Goal: Transaction & Acquisition: Book appointment/travel/reservation

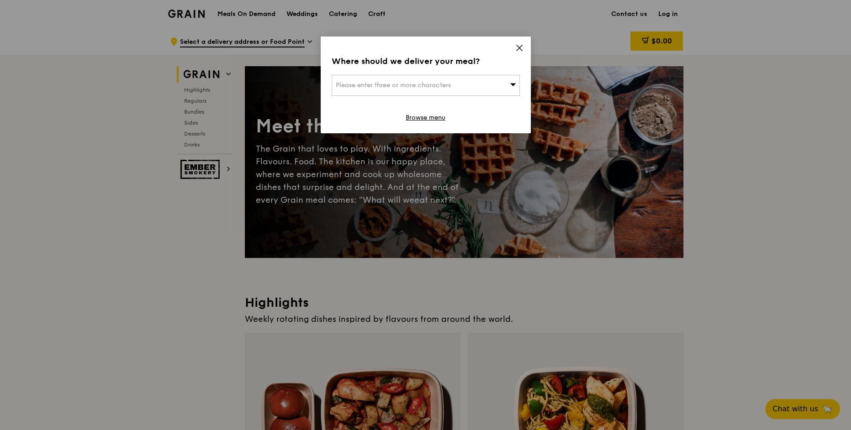
click at [435, 92] on div "Please enter three or more characters" at bounding box center [426, 85] width 188 height 21
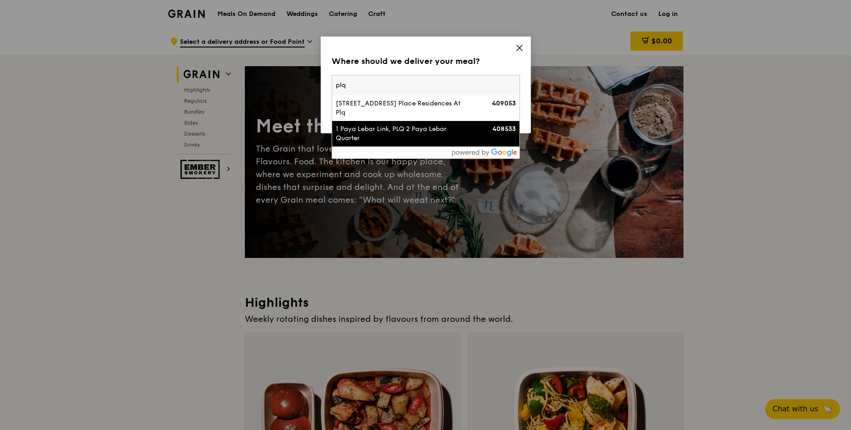
type input "plq"
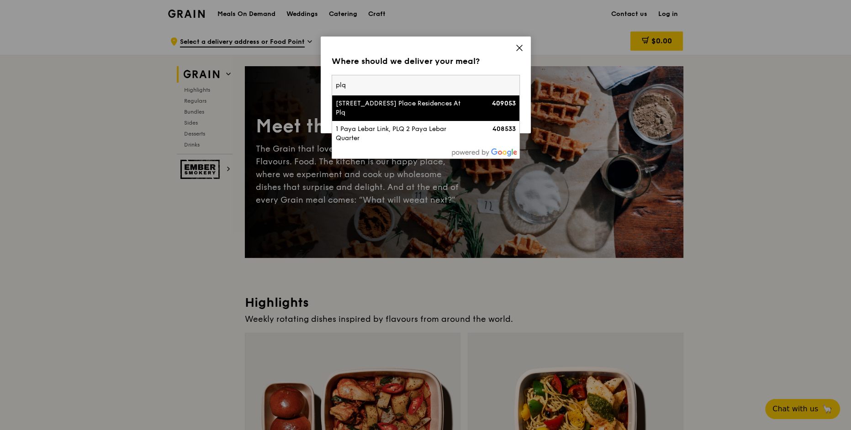
click at [521, 44] on icon at bounding box center [519, 48] width 8 height 8
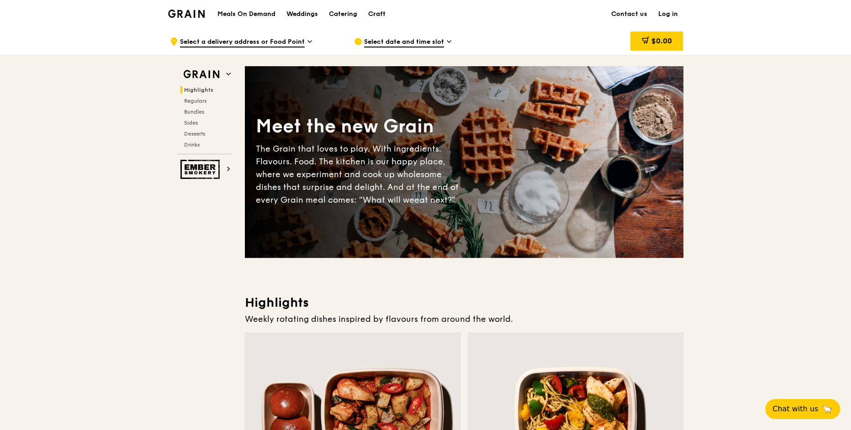
click at [193, 12] on img at bounding box center [186, 14] width 37 height 8
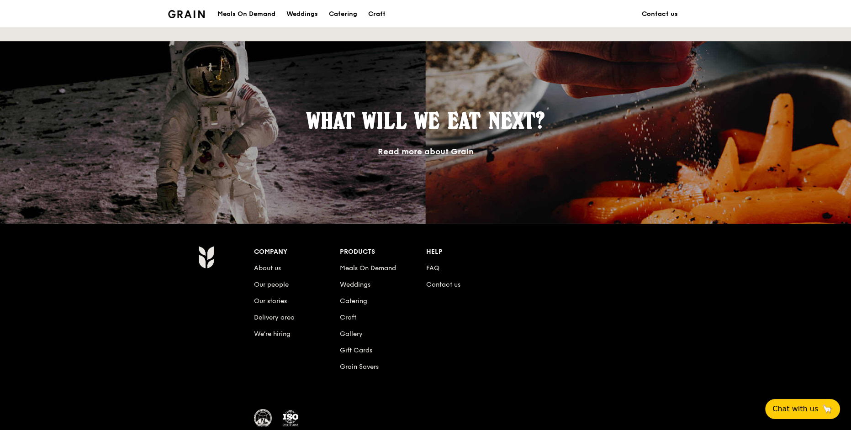
scroll to position [728, 0]
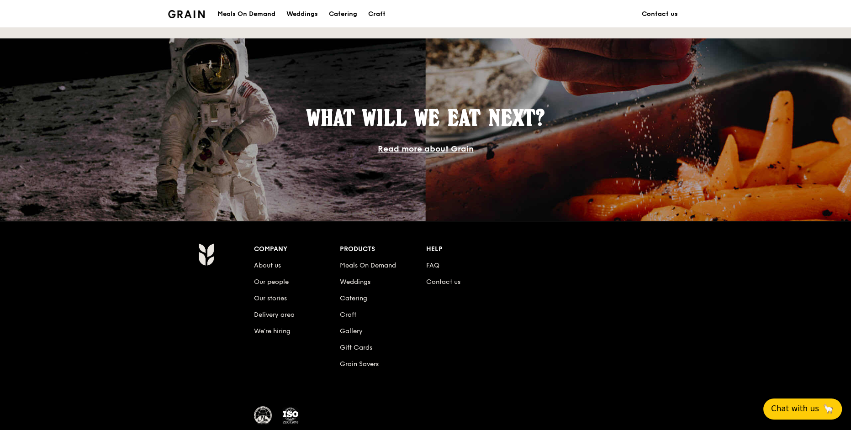
click at [805, 414] on span "Chat with us" at bounding box center [795, 408] width 48 height 11
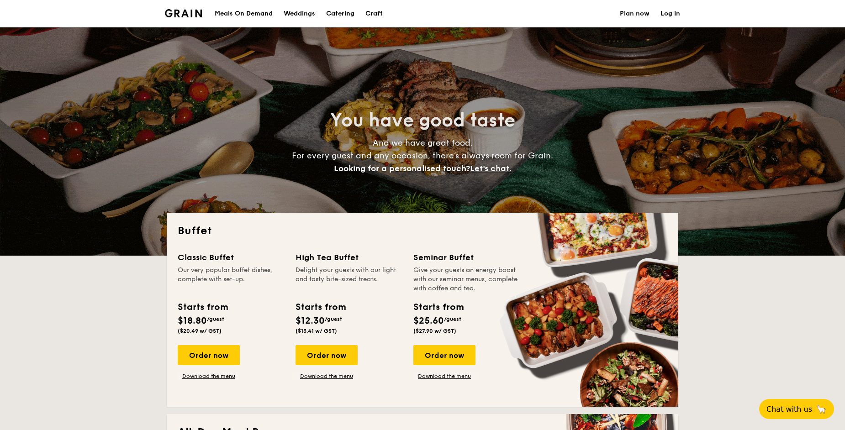
select select
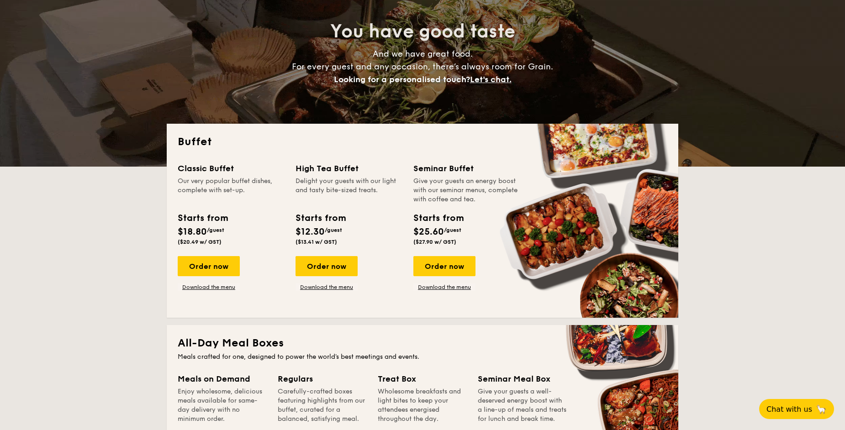
scroll to position [53, 0]
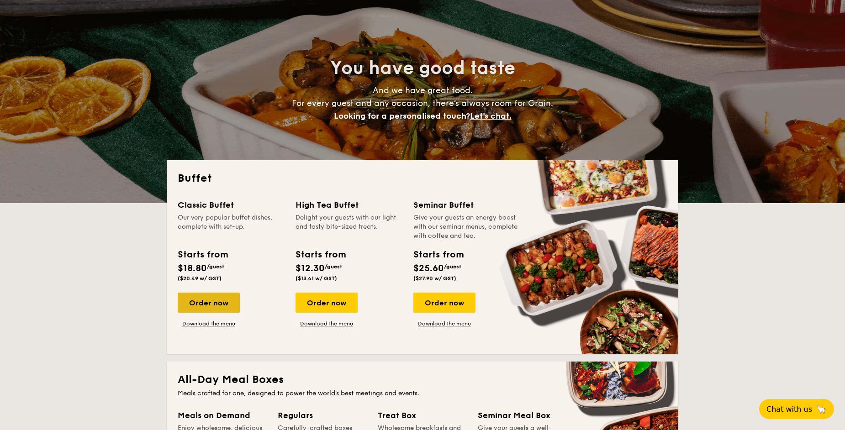
click at [213, 304] on div "Order now" at bounding box center [209, 303] width 62 height 20
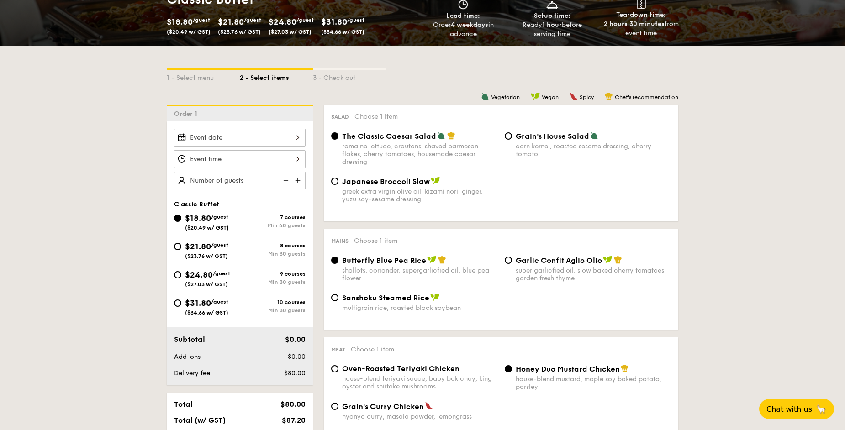
scroll to position [155, 0]
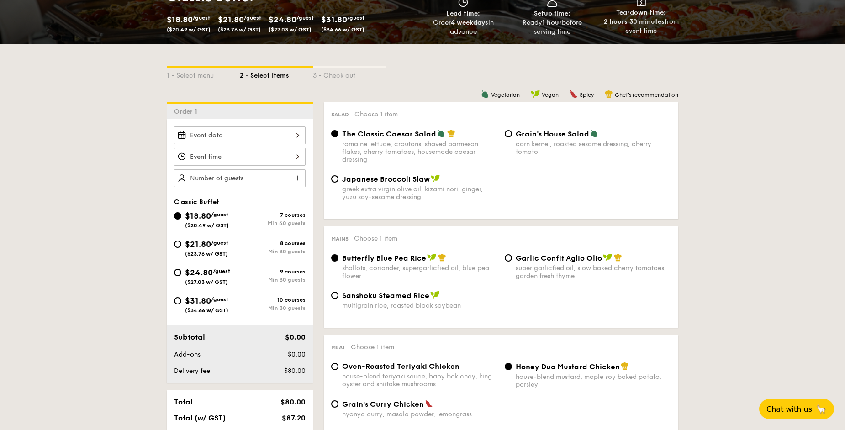
click at [390, 180] on span "Japanese Broccoli Slaw" at bounding box center [386, 179] width 88 height 9
click at [338, 180] on input "Japanese Broccoli Slaw greek extra virgin olive oil, kizami nori, ginger, yuzu …" at bounding box center [334, 178] width 7 height 7
radio input "true"
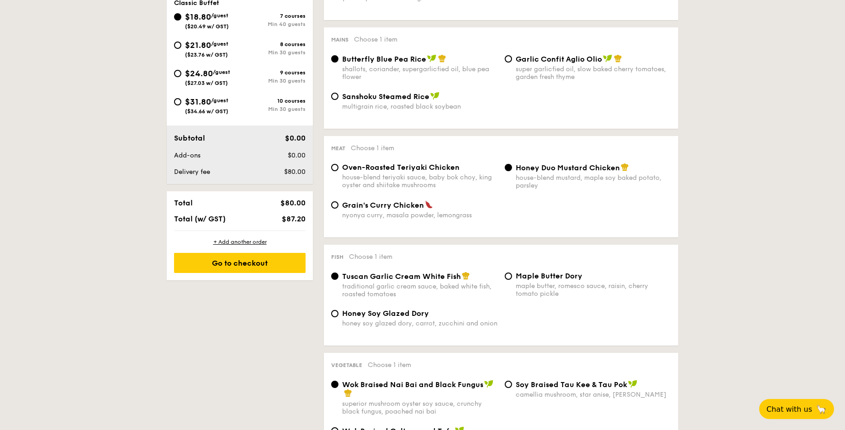
scroll to position [358, 0]
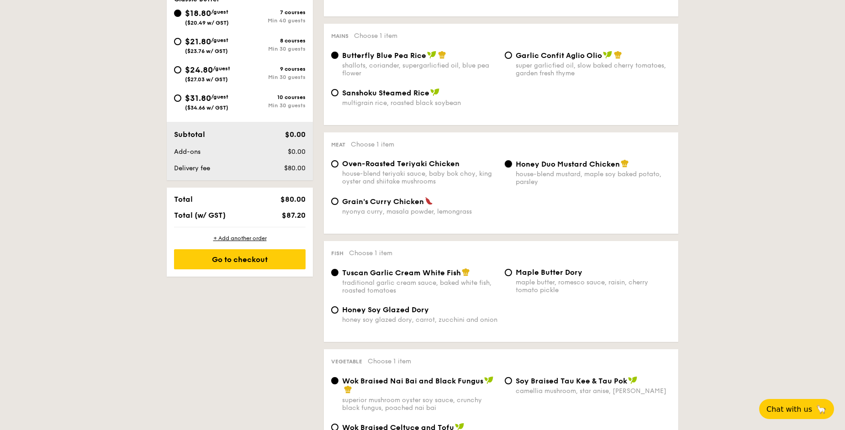
click at [510, 164] on input "Honey Duo Mustard Chicken house-blend mustard, maple soy baked potato, parsley" at bounding box center [508, 163] width 7 height 7
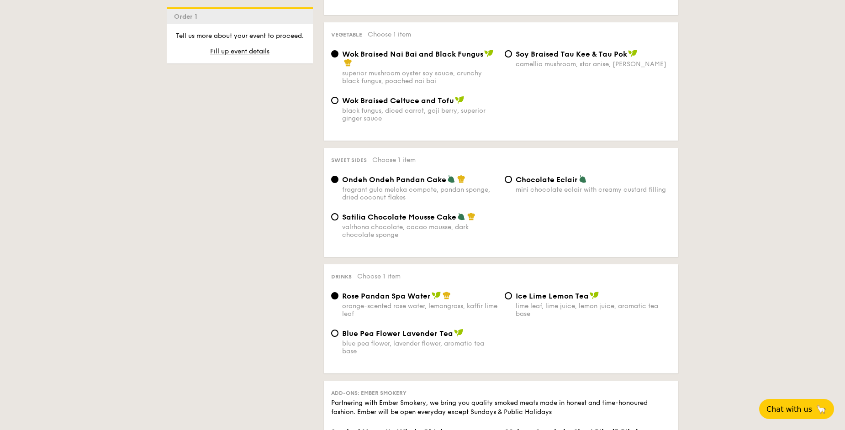
scroll to position [687, 0]
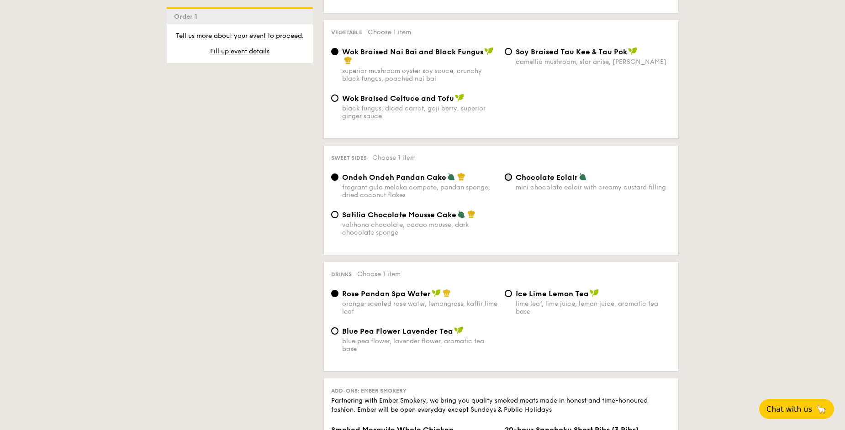
click at [506, 179] on input "Chocolate Eclair mini chocolate eclair with creamy custard filling" at bounding box center [508, 177] width 7 height 7
radio input "true"
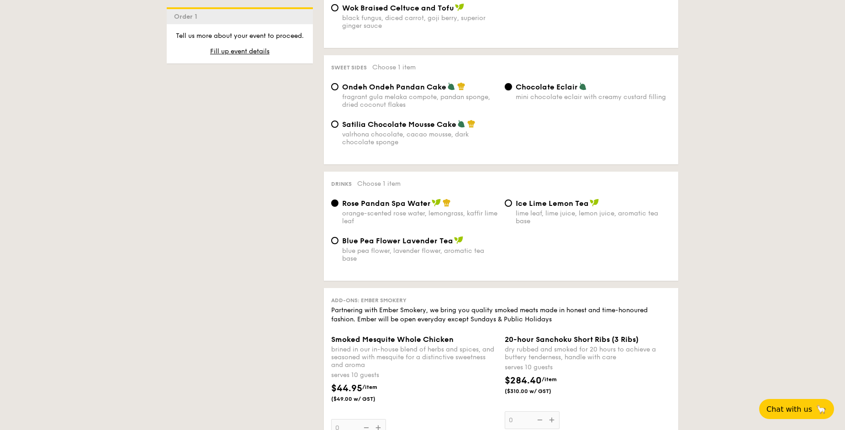
scroll to position [783, 0]
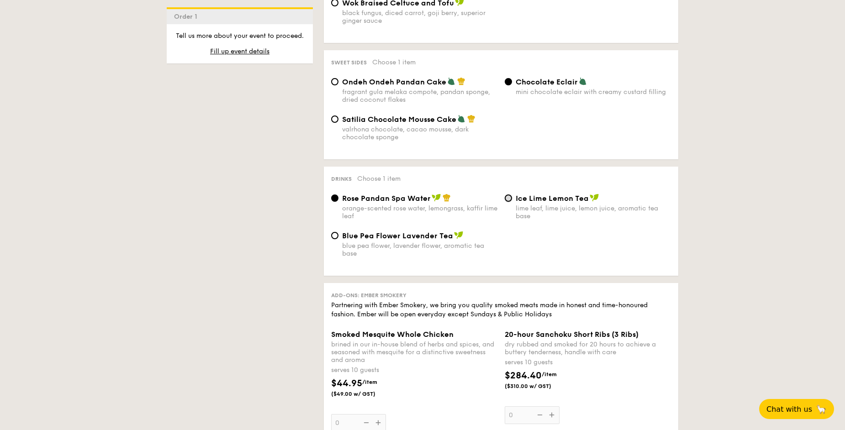
click at [507, 197] on input "Ice Lime Lemon Tea lime leaf, lime juice, lemon juice, aromatic tea base" at bounding box center [508, 198] width 7 height 7
radio input "true"
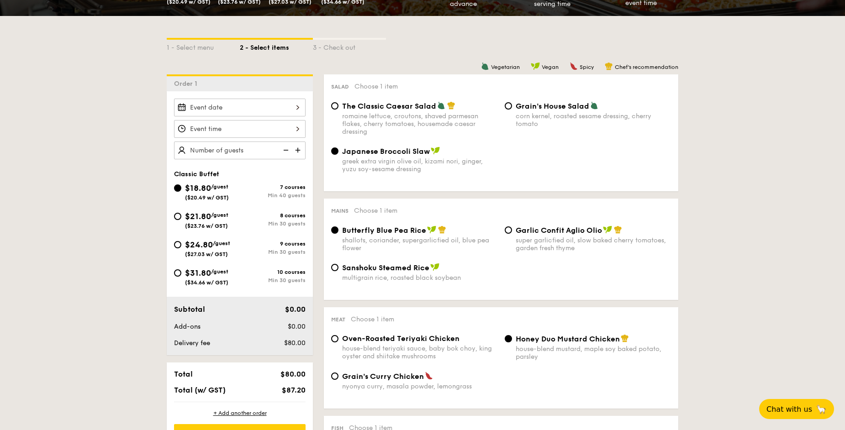
scroll to position [184, 0]
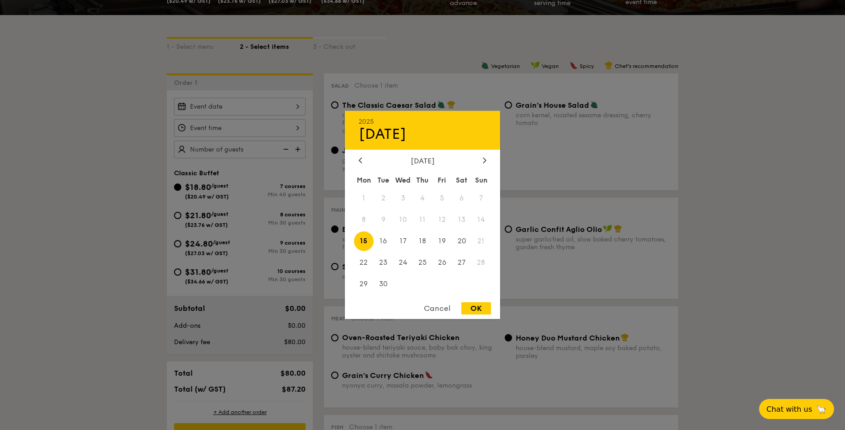
click at [246, 102] on div "2025 Sep 15 September 2025 Mon Tue Wed Thu Fri Sat Sun 1 2 3 4 5 6 7 8 9 10 11 …" at bounding box center [240, 107] width 132 height 18
click at [487, 163] on div at bounding box center [484, 161] width 8 height 9
click at [438, 197] on span "5" at bounding box center [442, 199] width 20 height 20
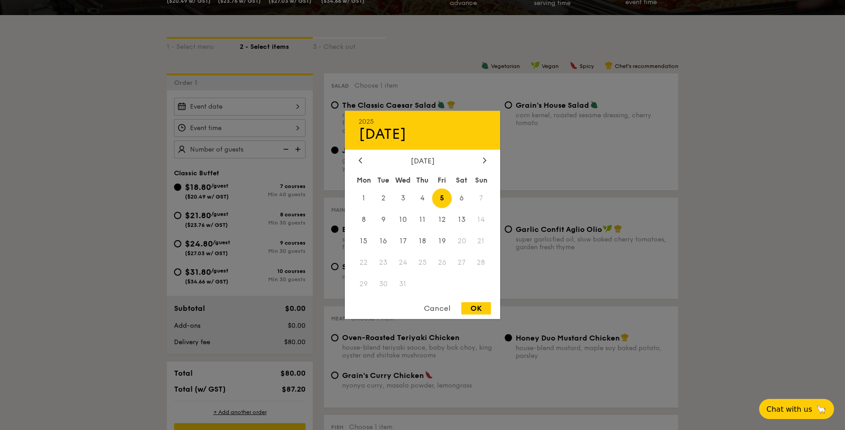
click at [473, 310] on div "OK" at bounding box center [476, 308] width 30 height 12
type input "Dec 05, 2025"
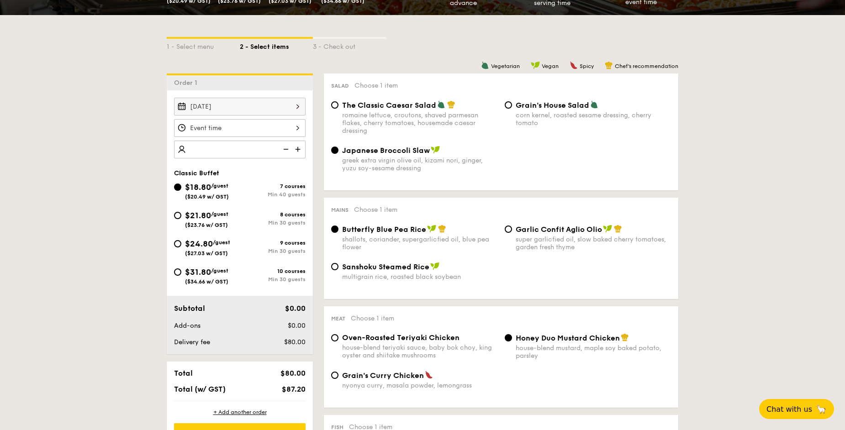
click at [255, 146] on input "number" at bounding box center [240, 150] width 132 height 18
type input "40 guests"
click at [287, 145] on img at bounding box center [285, 149] width 14 height 17
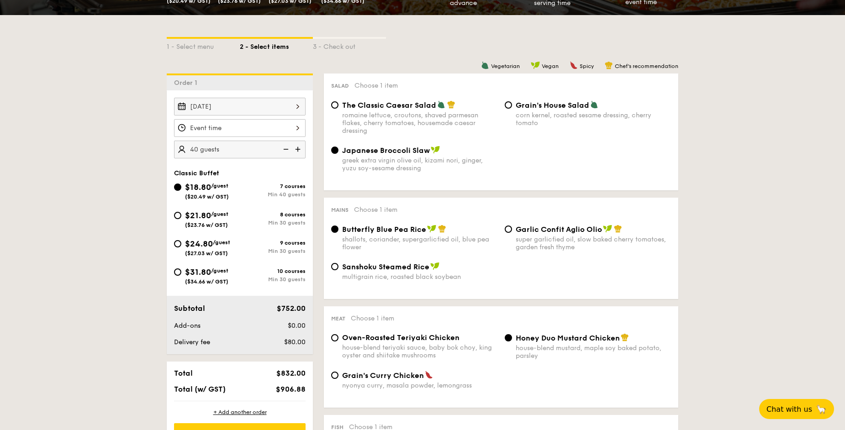
click at [287, 145] on img at bounding box center [285, 149] width 14 height 17
click at [287, 149] on img at bounding box center [285, 149] width 14 height 17
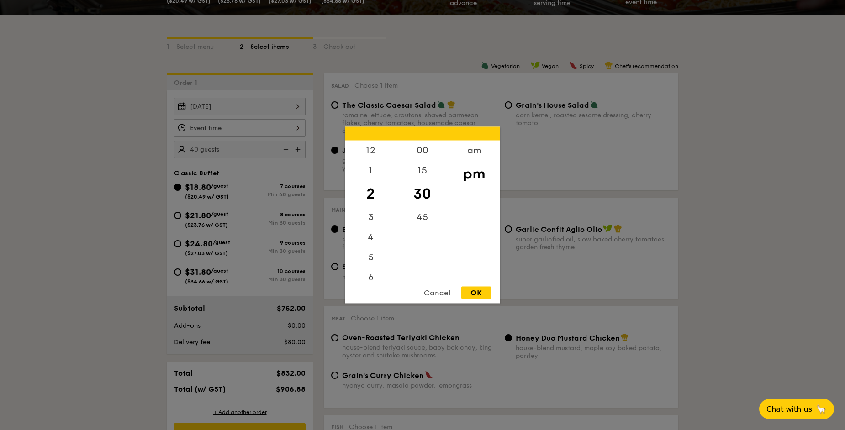
click at [298, 128] on div "12 1 2 3 4 5 6 7 8 9 10 11 00 15 30 45 am pm Cancel OK" at bounding box center [240, 128] width 132 height 18
click at [379, 150] on div "12" at bounding box center [371, 154] width 52 height 26
click at [433, 151] on div "00" at bounding box center [422, 154] width 52 height 26
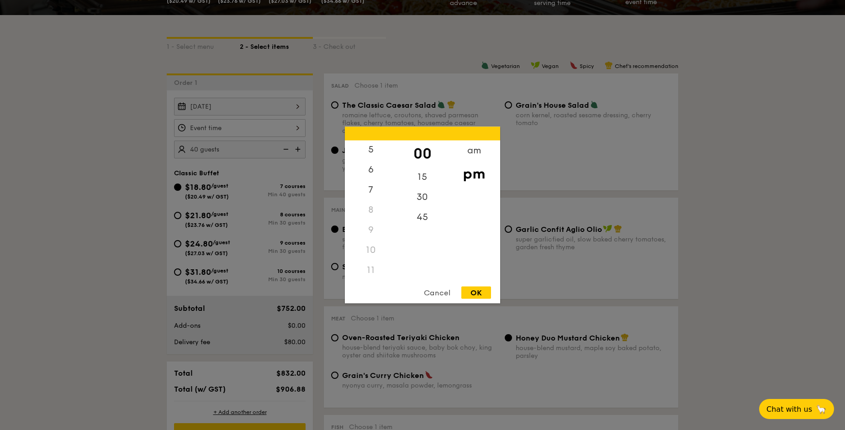
click at [371, 274] on div "11" at bounding box center [371, 270] width 52 height 20
click at [374, 264] on div "11" at bounding box center [371, 270] width 52 height 20
click at [369, 268] on div "11" at bounding box center [371, 270] width 52 height 20
click at [473, 154] on div "am" at bounding box center [474, 154] width 52 height 26
click at [369, 267] on div "11" at bounding box center [371, 267] width 52 height 26
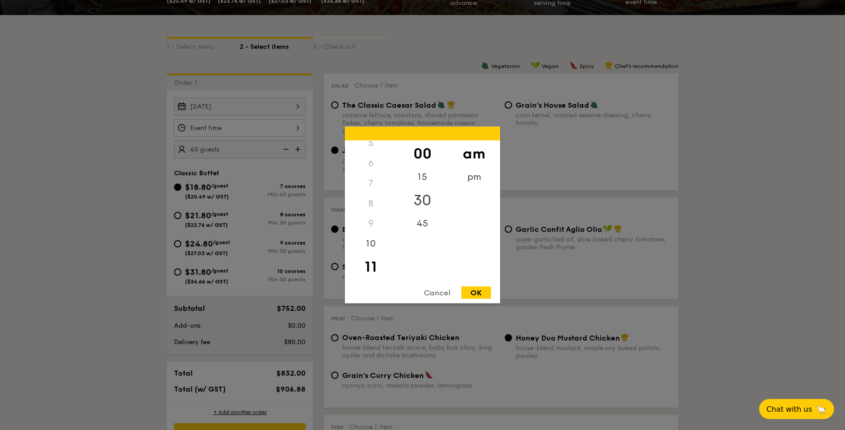
click at [423, 199] on div "30" at bounding box center [422, 200] width 52 height 26
click at [485, 289] on div "OK" at bounding box center [476, 293] width 30 height 12
type input "11:30AM"
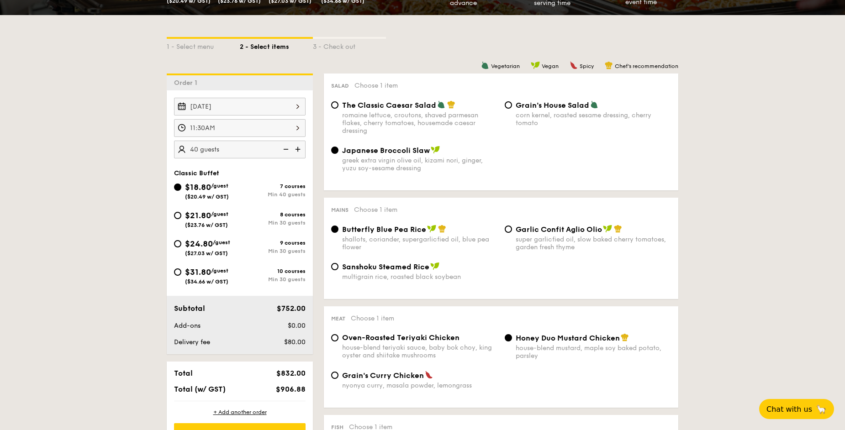
click at [285, 144] on img at bounding box center [285, 149] width 14 height 17
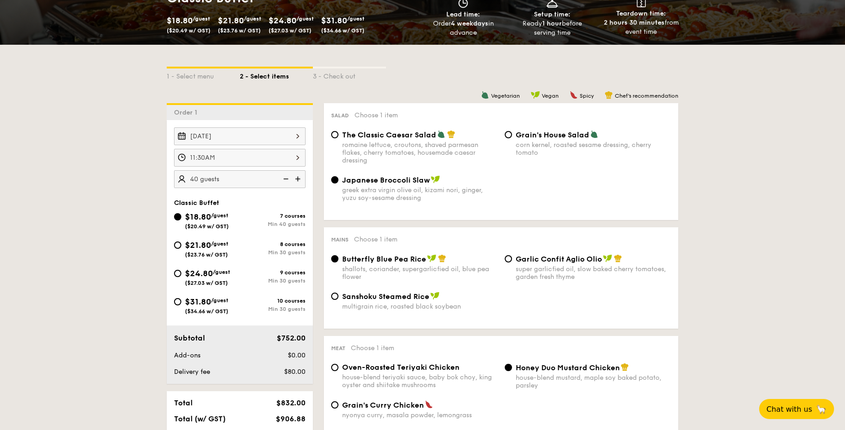
scroll to position [154, 0]
click at [216, 252] on span "($23.76 w/ GST)" at bounding box center [206, 255] width 43 height 6
click at [181, 249] on input "$21.80 /guest ($23.76 w/ GST) 8 courses Min 30 guests" at bounding box center [177, 245] width 7 height 7
radio input "true"
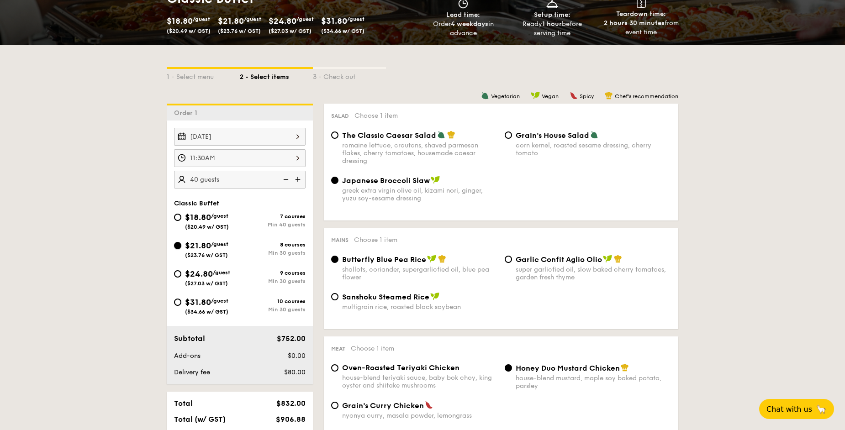
radio input "true"
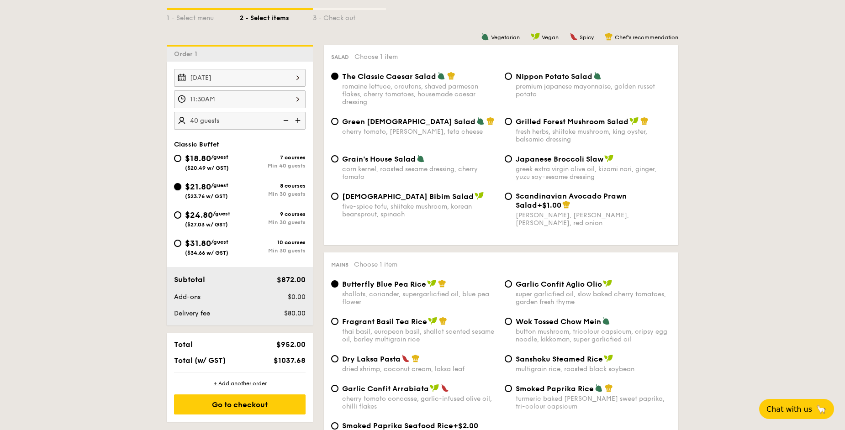
scroll to position [225, 0]
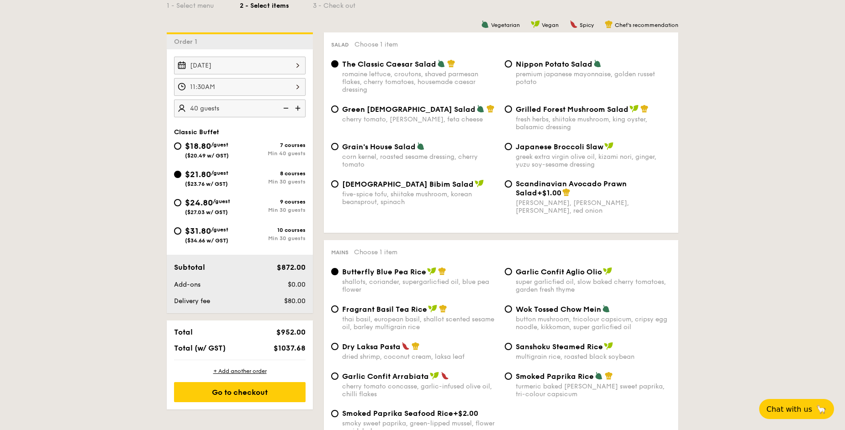
click at [216, 153] on span "($20.49 w/ GST)" at bounding box center [207, 156] width 44 height 6
click at [181, 150] on input "$18.80 /guest ($20.49 w/ GST) 7 courses Min 40 guests" at bounding box center [177, 145] width 7 height 7
radio input "true"
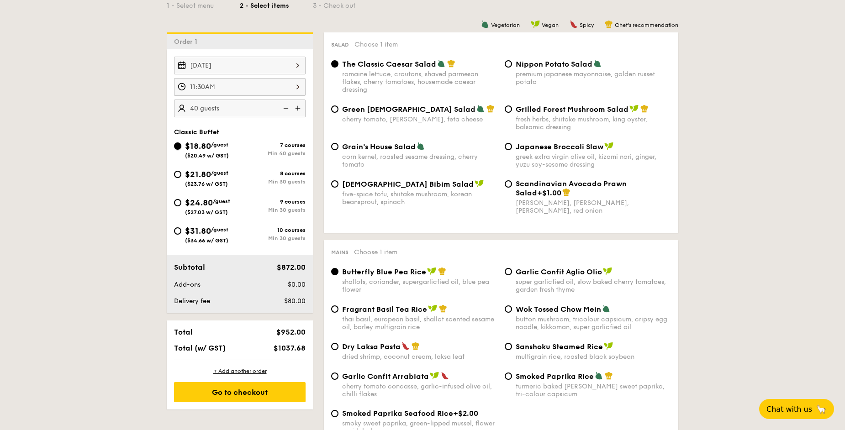
radio input "true"
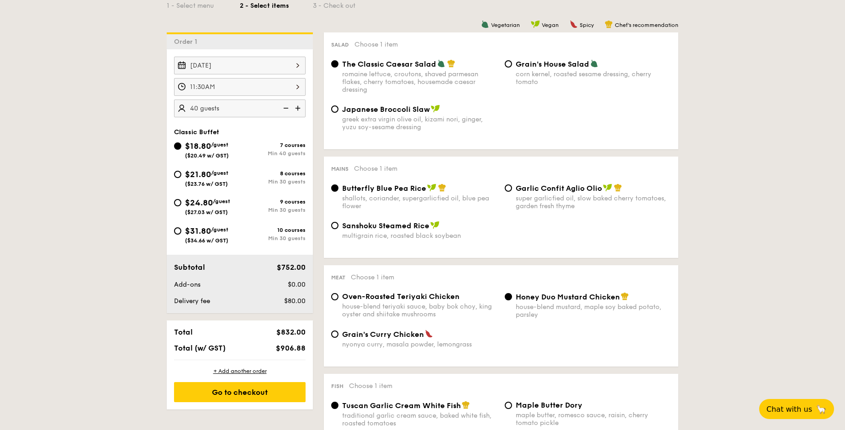
click at [216, 174] on span "/guest" at bounding box center [219, 173] width 17 height 6
click at [181, 174] on input "$21.80 /guest ($23.76 w/ GST) 8 courses Min 30 guests" at bounding box center [177, 174] width 7 height 7
radio input "true"
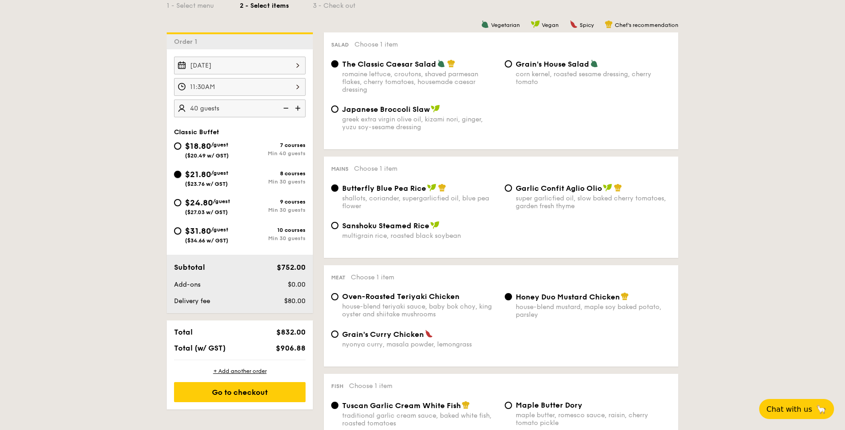
radio input "true"
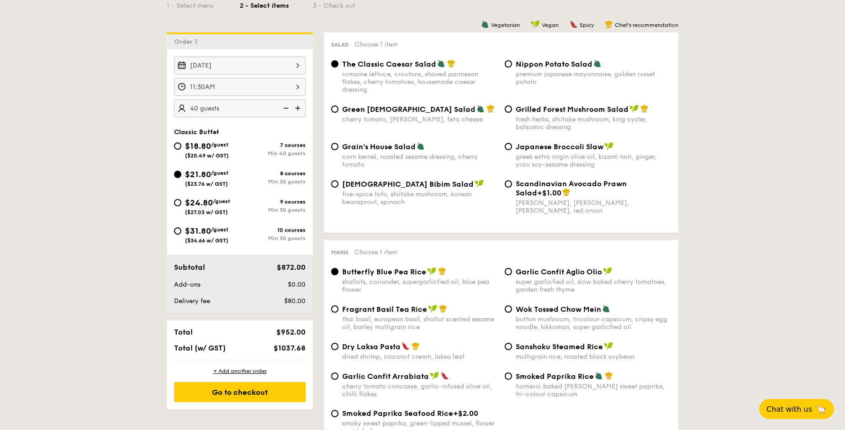
click at [286, 109] on img at bounding box center [285, 108] width 14 height 17
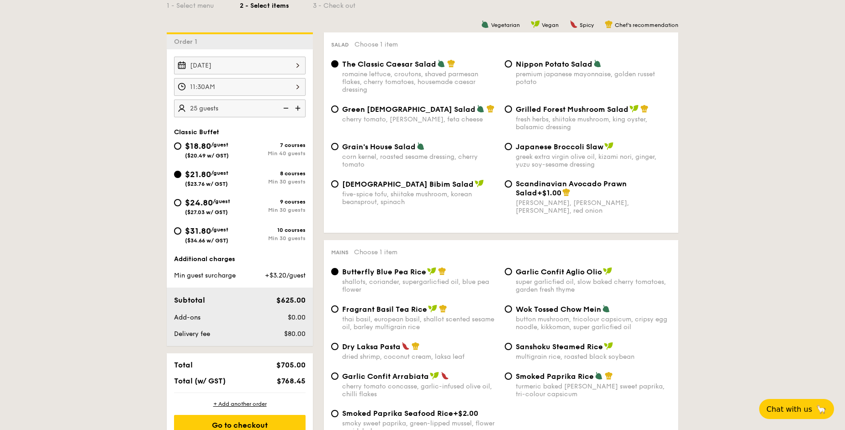
click at [286, 109] on img at bounding box center [285, 108] width 14 height 17
click at [302, 105] on img at bounding box center [299, 108] width 14 height 17
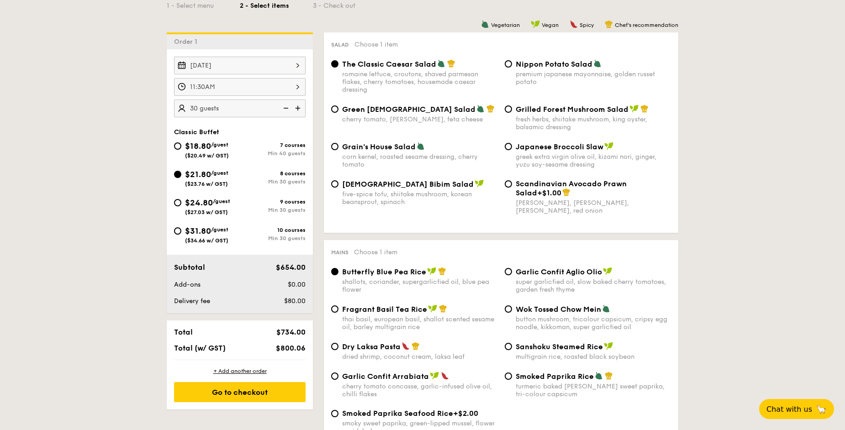
click at [285, 111] on img at bounding box center [285, 108] width 14 height 17
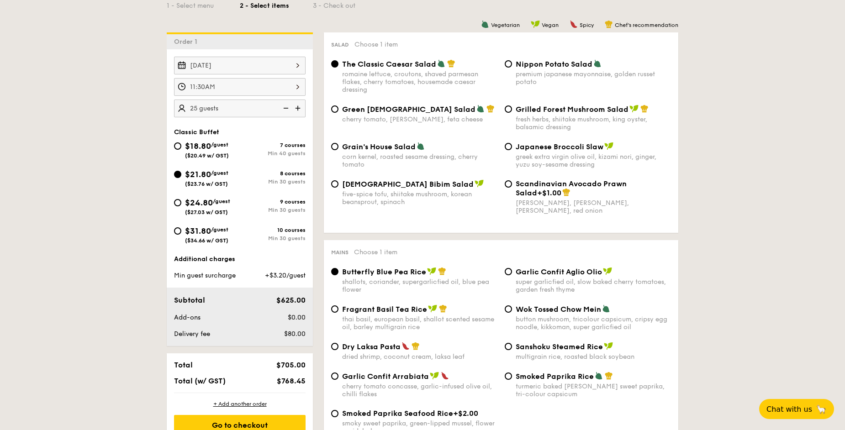
click at [303, 107] on img at bounding box center [299, 108] width 14 height 17
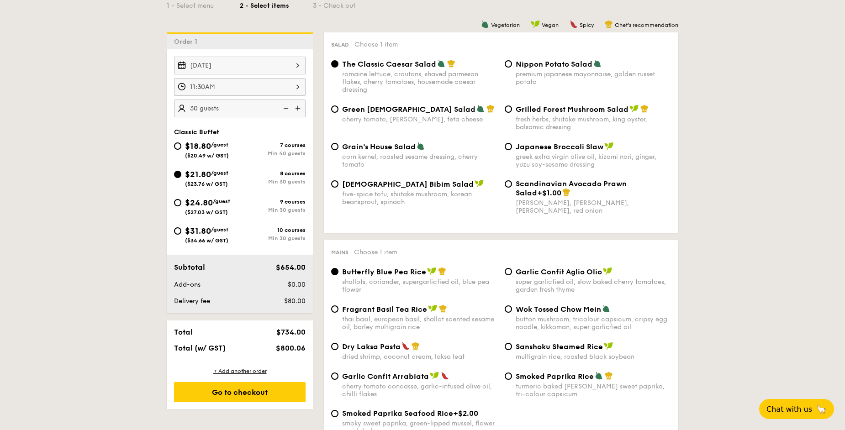
click at [285, 109] on img at bounding box center [285, 108] width 14 height 17
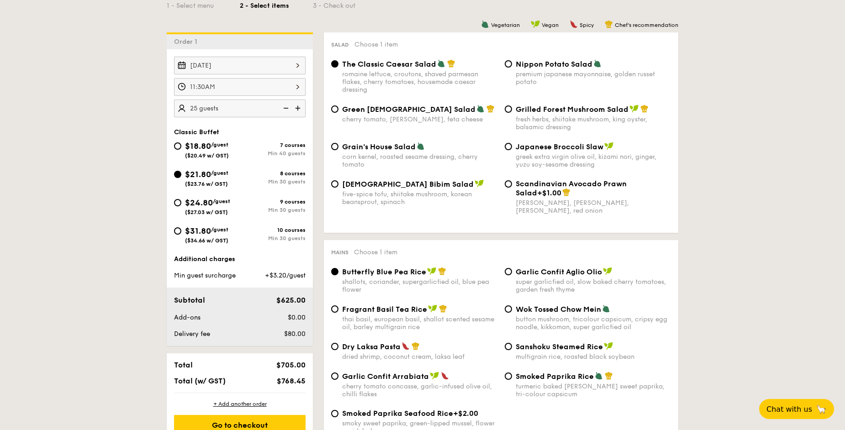
click at [305, 109] on div "Dec 05, 2025 11:30AM 25 guests" at bounding box center [240, 87] width 146 height 61
click at [300, 106] on img at bounding box center [299, 108] width 14 height 17
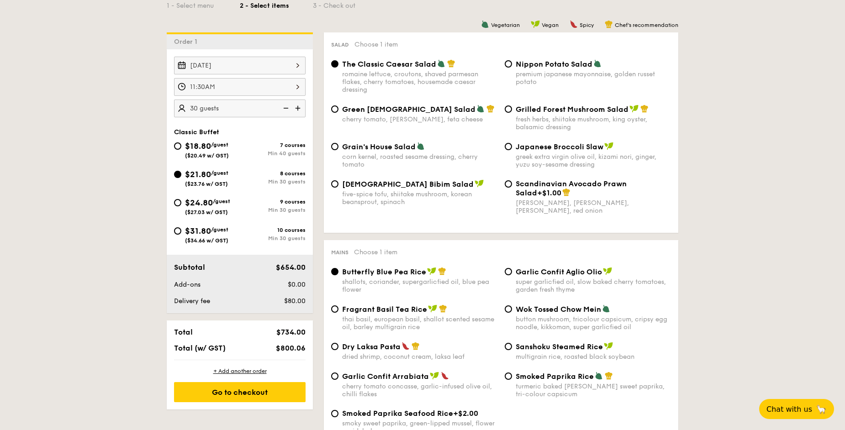
click at [288, 106] on img at bounding box center [285, 108] width 14 height 17
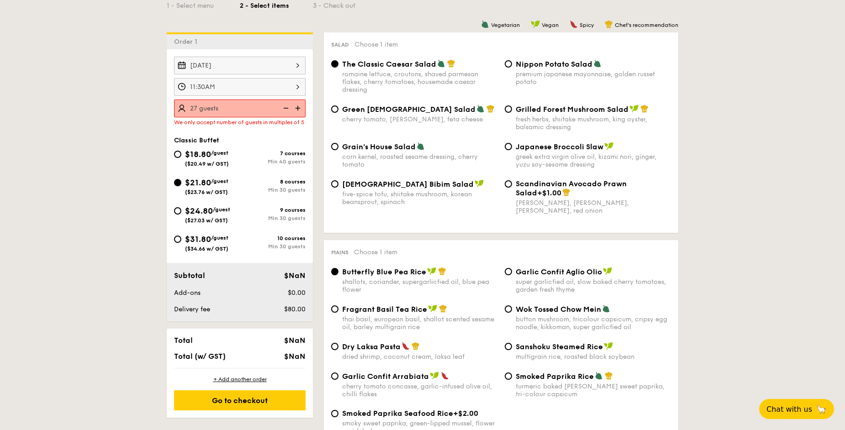
click at [287, 105] on img at bounding box center [285, 108] width 14 height 17
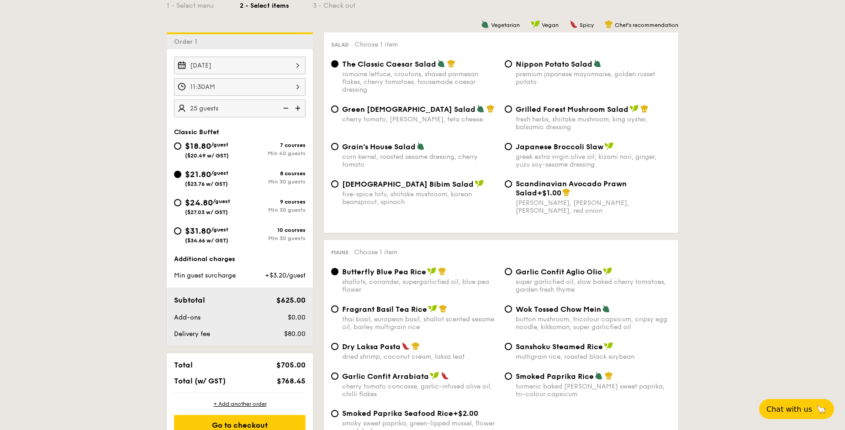
click at [301, 107] on img at bounding box center [299, 108] width 14 height 17
type input "30 guests"
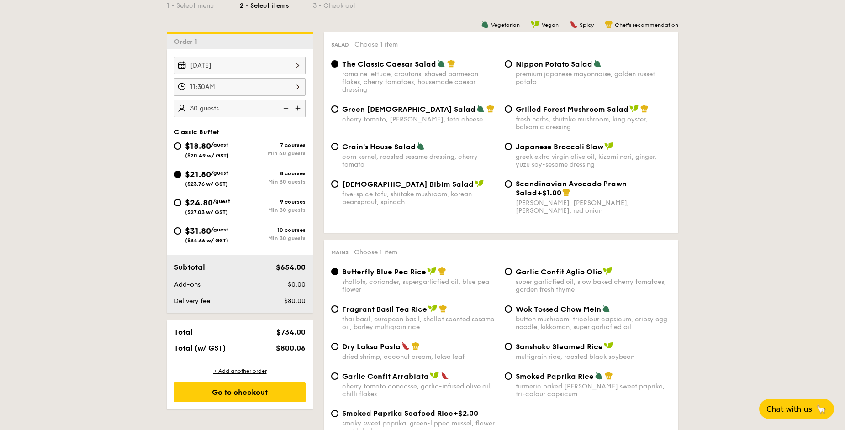
click at [180, 149] on div "$18.80 /guest ($20.49 w/ GST)" at bounding box center [207, 149] width 66 height 19
click at [180, 149] on input "$18.80 /guest ($20.49 w/ GST) 7 courses Min 40 guests" at bounding box center [177, 145] width 7 height 7
radio input "true"
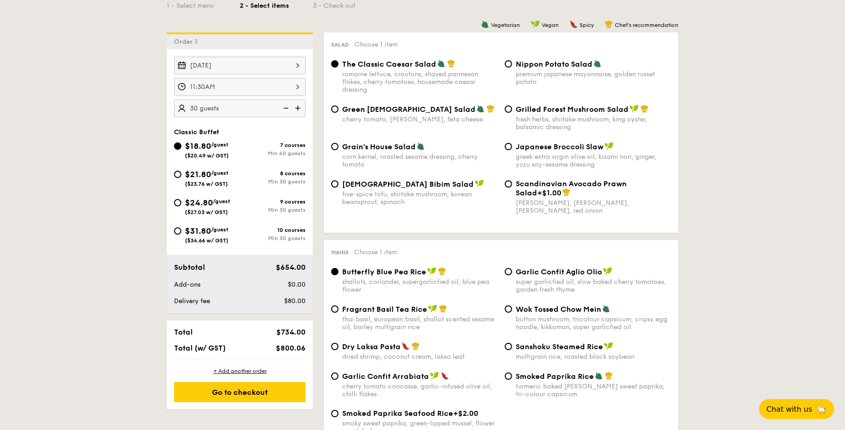
radio input "true"
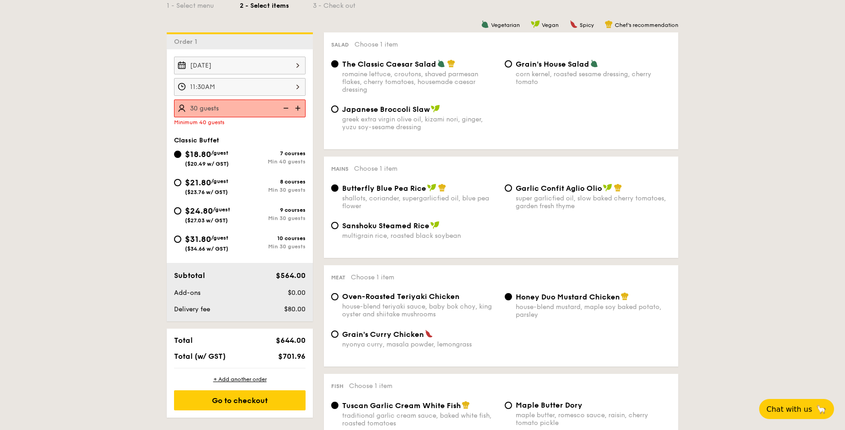
click at [183, 185] on div "$21.80 /guest ($23.76 w/ GST)" at bounding box center [207, 185] width 66 height 19
click at [181, 185] on input "$21.80 /guest ($23.76 w/ GST) 8 courses Min 30 guests" at bounding box center [177, 182] width 7 height 7
radio input "true"
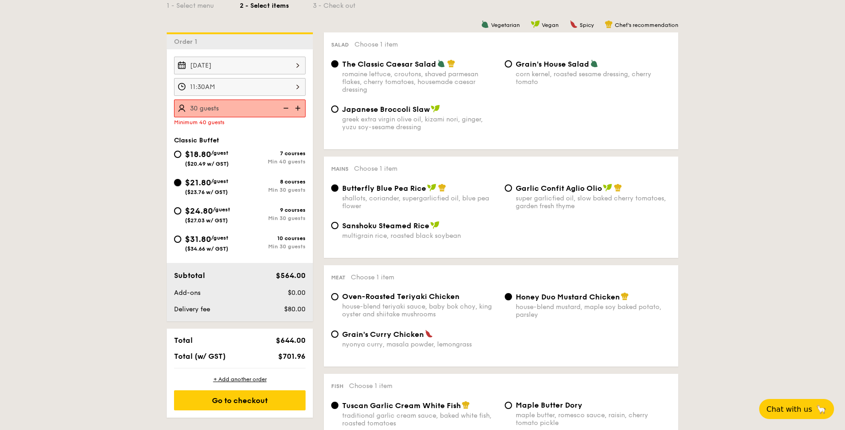
radio input "true"
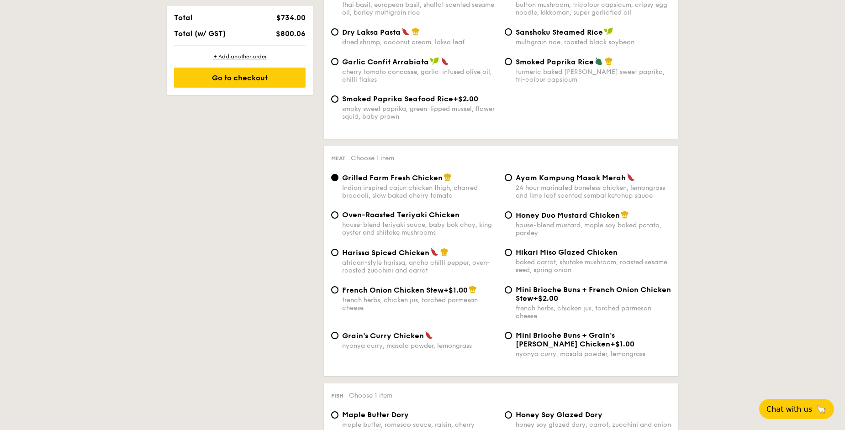
scroll to position [542, 0]
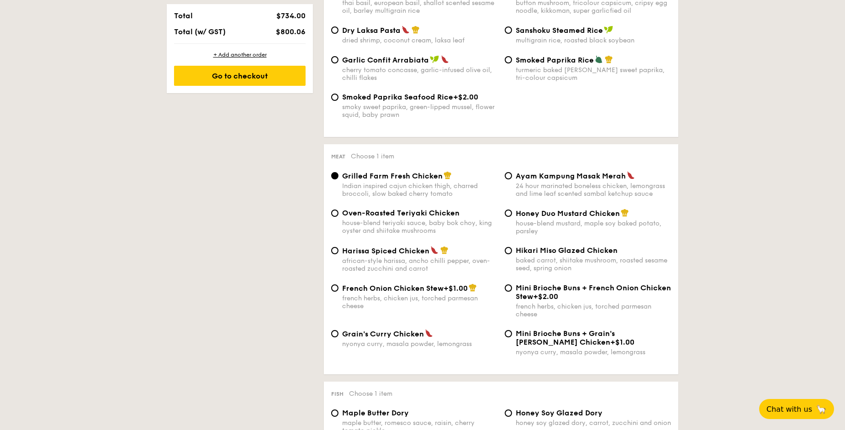
click at [511, 217] on div "Honey Duo Mustard Chicken house-blend mustard, maple soy baked potato, parsley" at bounding box center [588, 222] width 174 height 26
click at [506, 214] on input "Honey Duo Mustard Chicken house-blend mustard, maple soy baked potato, parsley" at bounding box center [508, 213] width 7 height 7
radio input "true"
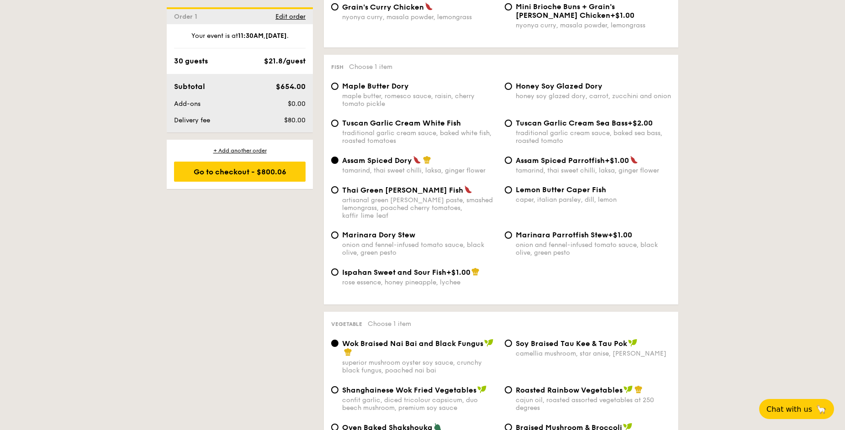
scroll to position [872, 0]
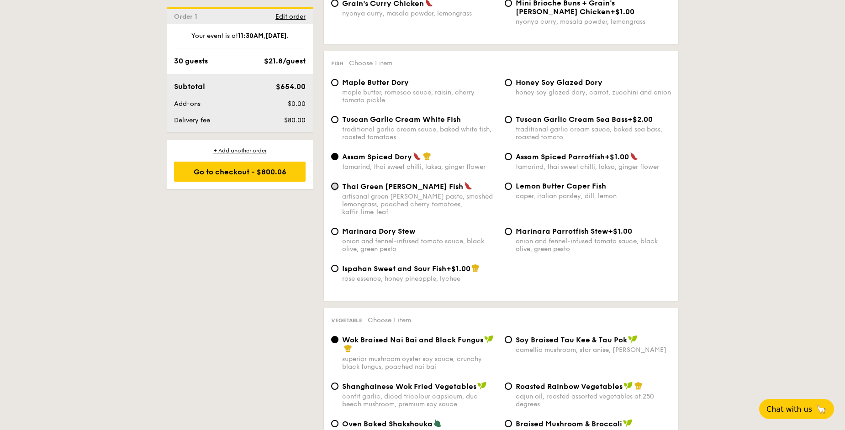
click at [334, 186] on input "Thai Green Curry Fish artisanal green curry paste, smashed lemongrass, poached …" at bounding box center [334, 186] width 7 height 7
radio input "true"
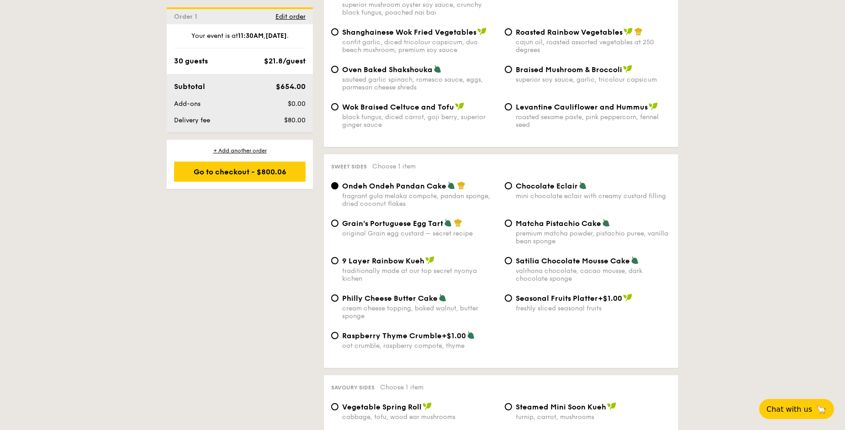
scroll to position [1227, 0]
click at [505, 181] on input "Chocolate Eclair mini chocolate eclair with creamy custard filling" at bounding box center [508, 184] width 7 height 7
radio input "true"
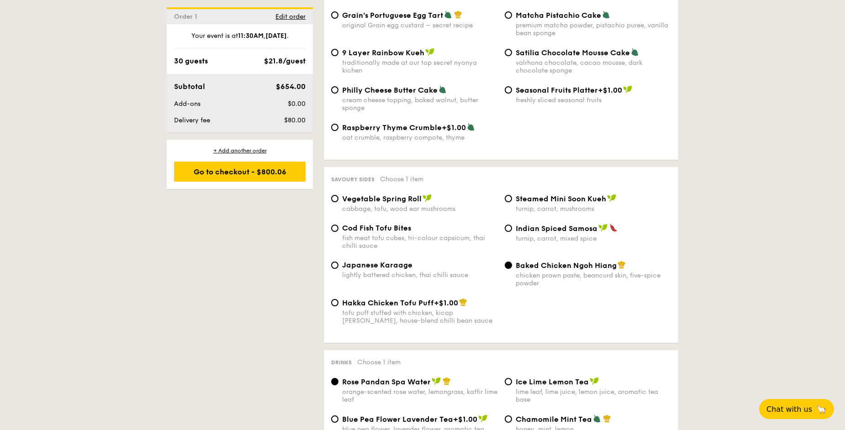
scroll to position [1465, 0]
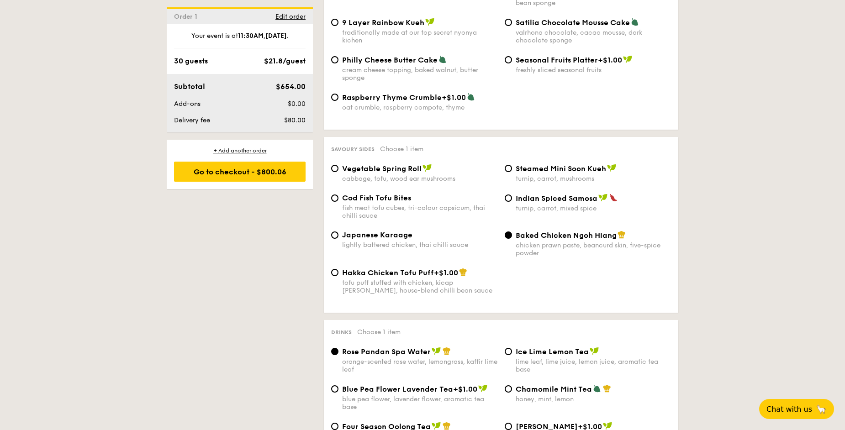
click at [340, 158] on div "Savoury sides Choose 1 item Vegetable Spring Roll cabbage, tofu, wood ear mushr…" at bounding box center [501, 225] width 354 height 176
click at [336, 165] on input "Vegetable Spring Roll cabbage, tofu, wood ear mushrooms" at bounding box center [334, 168] width 7 height 7
radio input "true"
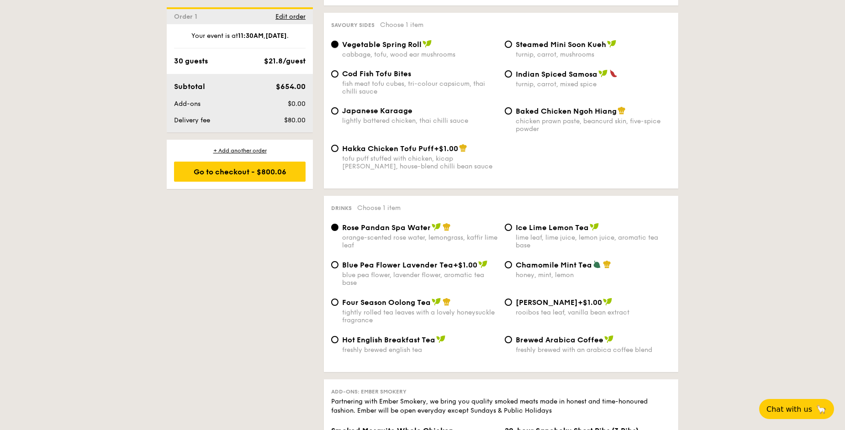
scroll to position [1593, 0]
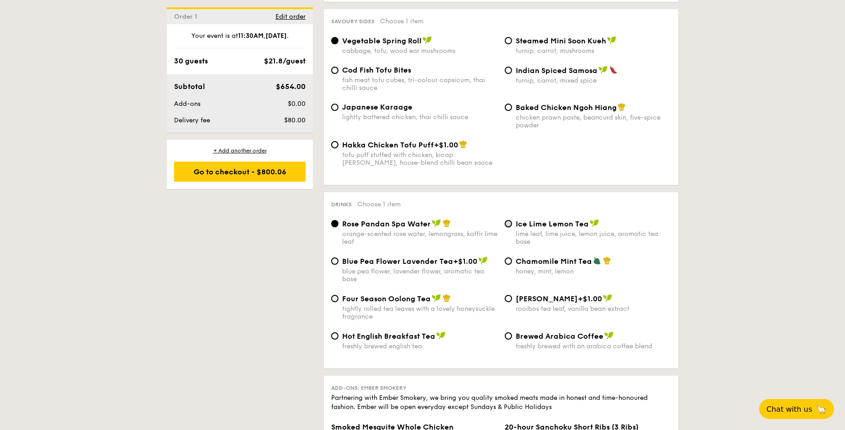
click at [509, 220] on input "Ice Lime Lemon Tea lime leaf, lime juice, lemon juice, aromatic tea base" at bounding box center [508, 223] width 7 height 7
radio input "true"
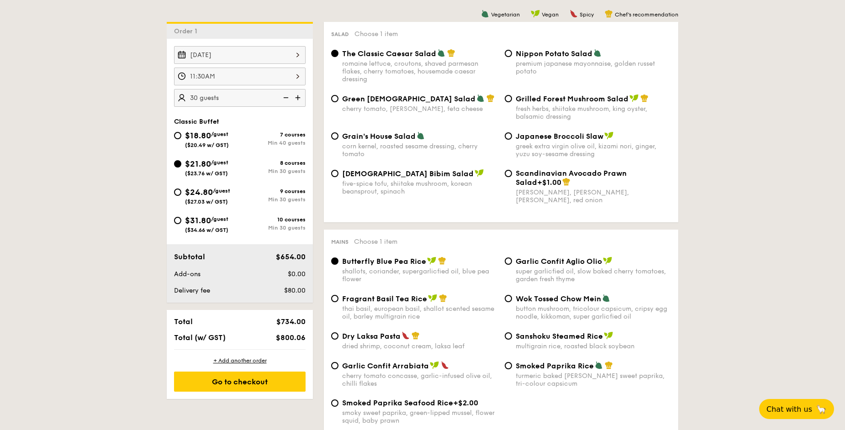
scroll to position [0, 0]
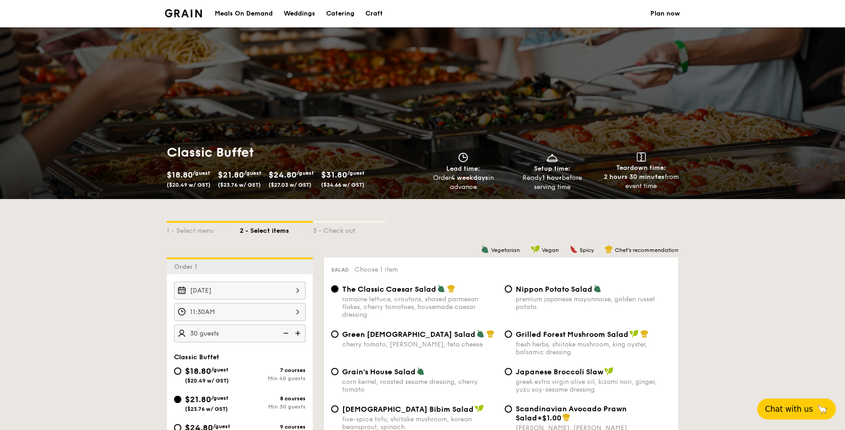
click at [795, 408] on span "Chat with us" at bounding box center [789, 409] width 48 height 9
